Goal: Task Accomplishment & Management: Use online tool/utility

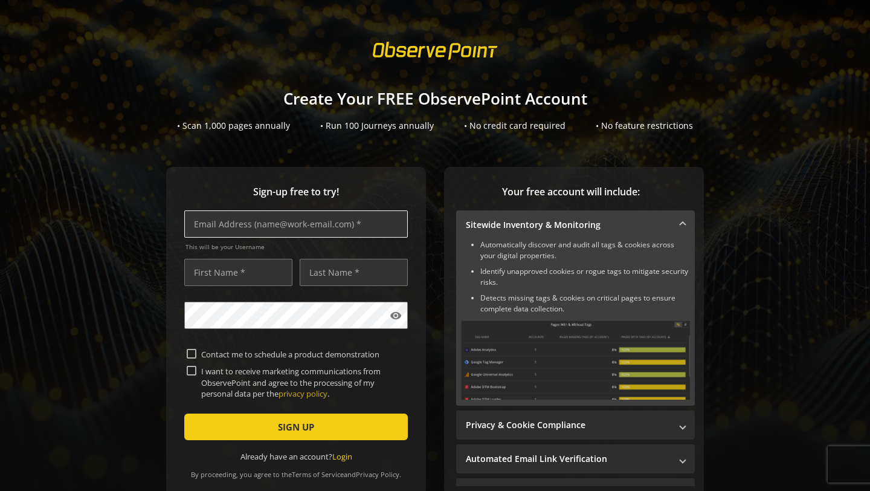
click at [380, 228] on input "text" at bounding box center [296, 223] width 224 height 27
type input "[EMAIL_ADDRESS][DOMAIN_NAME]"
type input "Ganesh"
type input "Kuthuru"
click at [150, 321] on div "Sign-up free to try! [EMAIL_ADDRESS][DOMAIN_NAME] This will be your Username [P…" at bounding box center [434, 355] width 841 height 377
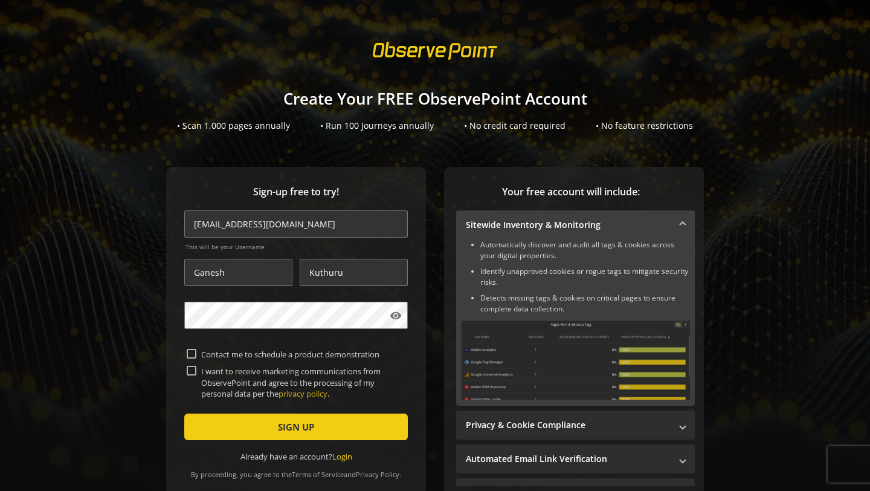
click at [202, 352] on label "Contact me to schedule a product demonstration" at bounding box center [300, 354] width 209 height 11
click at [196, 352] on input "Contact me to schedule a product demonstration" at bounding box center [192, 354] width 10 height 10
checkbox input "true"
click at [196, 368] on label "I want to receive marketing communications from ObservePoint and agree to the p…" at bounding box center [300, 381] width 209 height 33
click at [196, 368] on input "I want to receive marketing communications from ObservePoint and agree to the p…" at bounding box center [192, 370] width 10 height 10
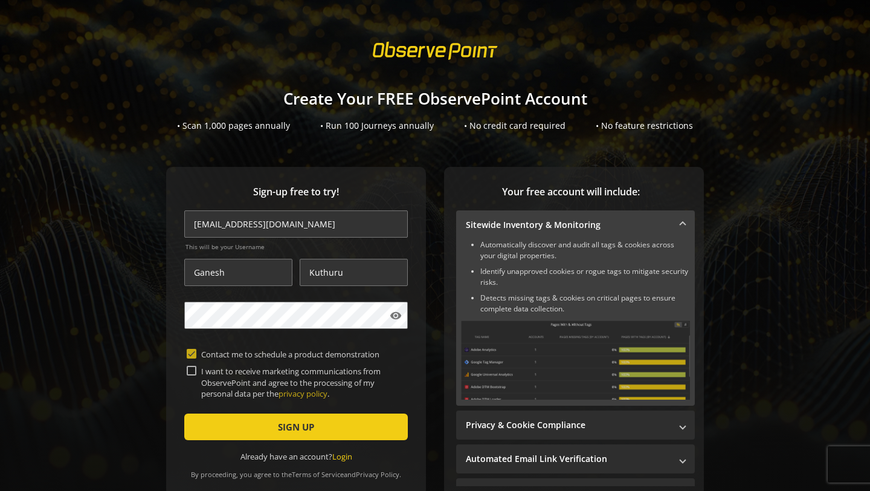
checkbox input "true"
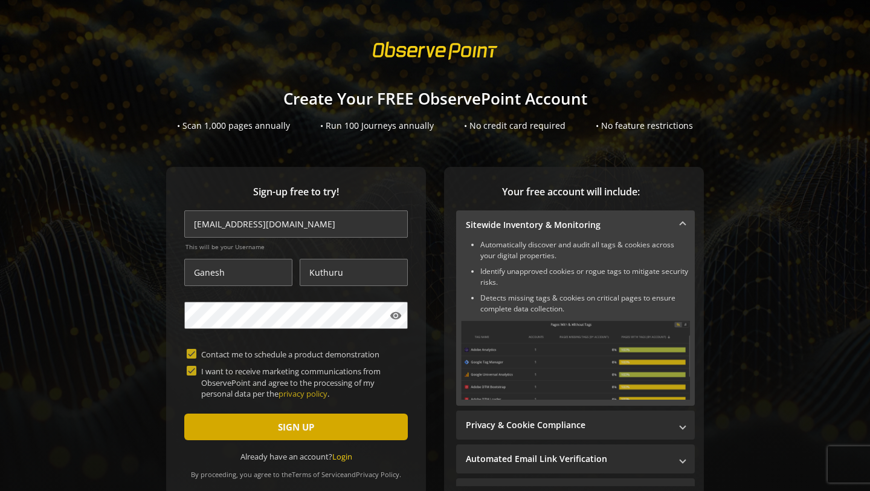
click at [259, 423] on span "submit" at bounding box center [296, 426] width 224 height 29
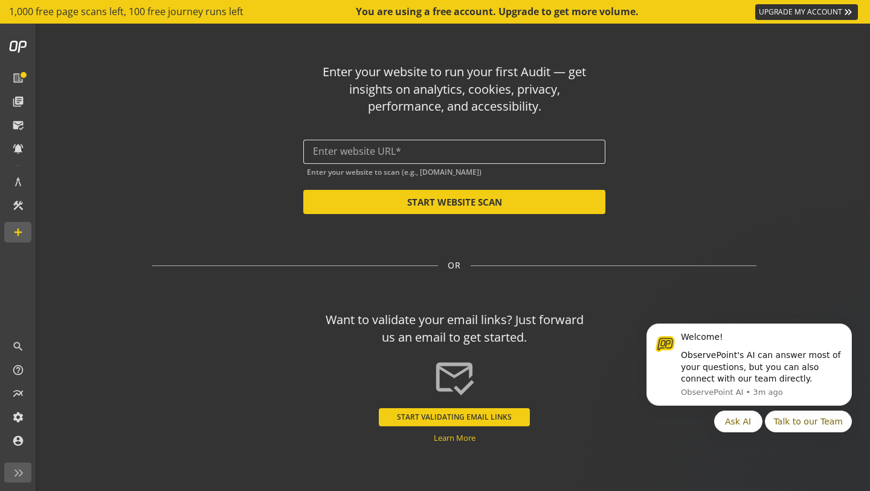
click at [506, 143] on div at bounding box center [454, 152] width 283 height 24
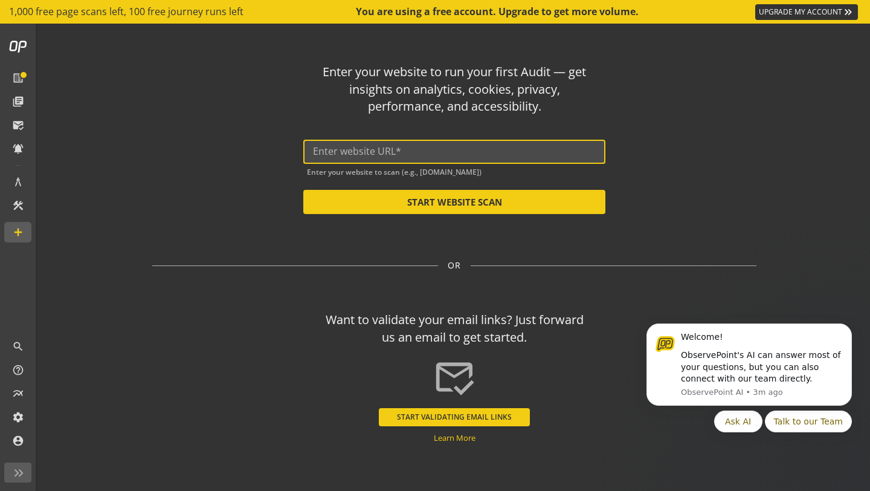
paste input "[URL][TECHNICAL_ID]"
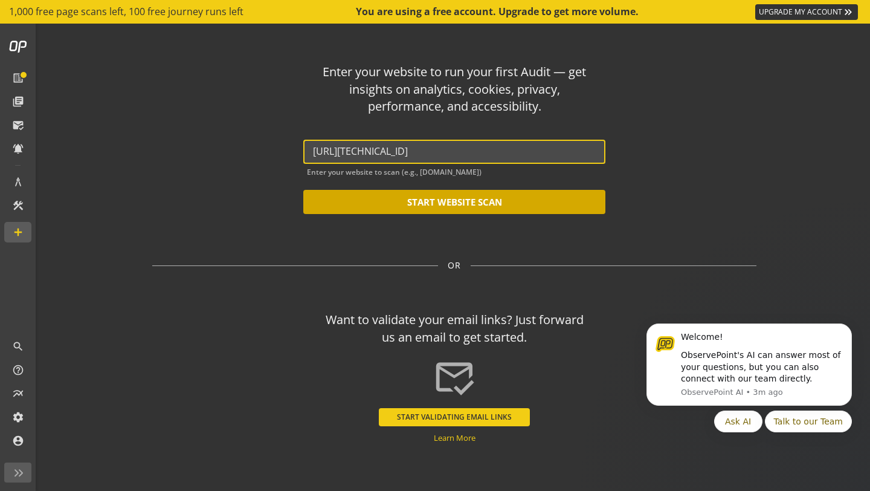
type input "[URL][TECHNICAL_ID]"
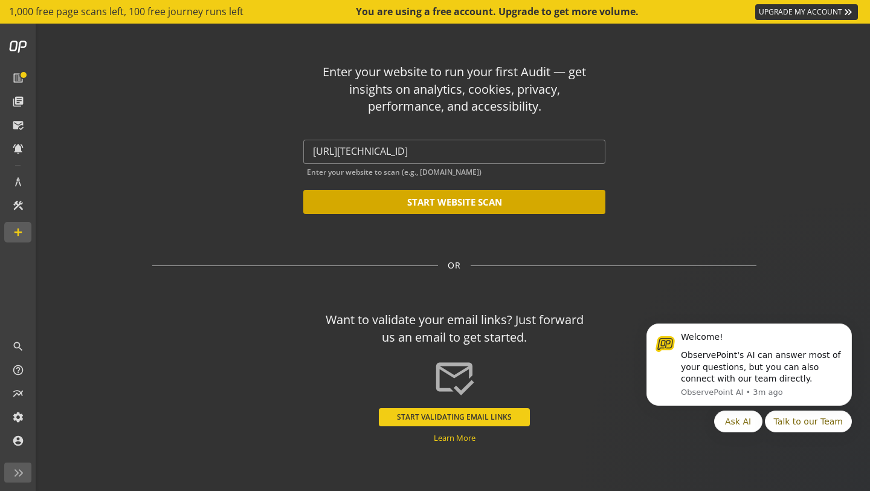
click at [503, 202] on button "START WEBSITE SCAN" at bounding box center [454, 202] width 302 height 24
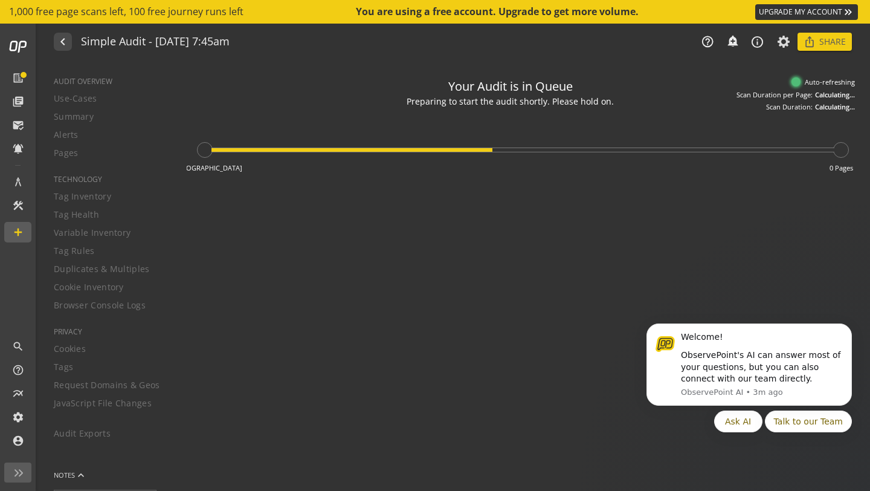
type textarea "Notes can include: -a description of what this audit is validating -changes in …"
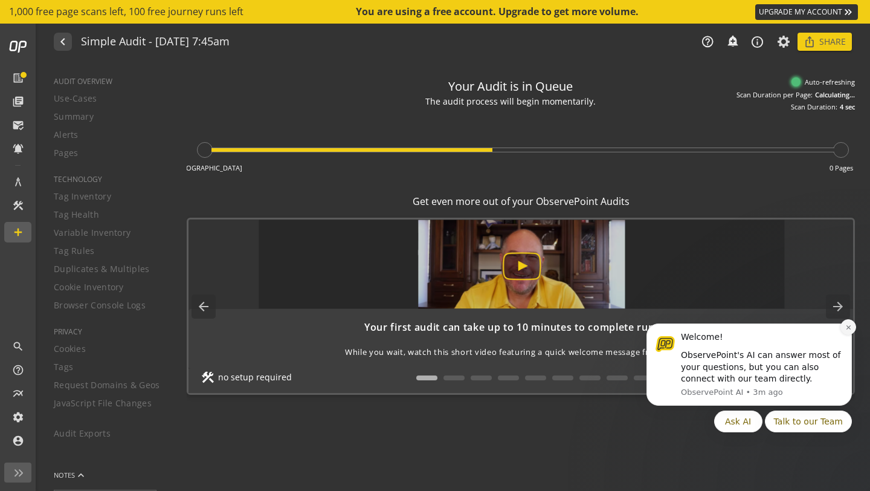
click at [847, 328] on icon "Dismiss notification" at bounding box center [848, 327] width 4 height 4
